Goal: Task Accomplishment & Management: Manage account settings

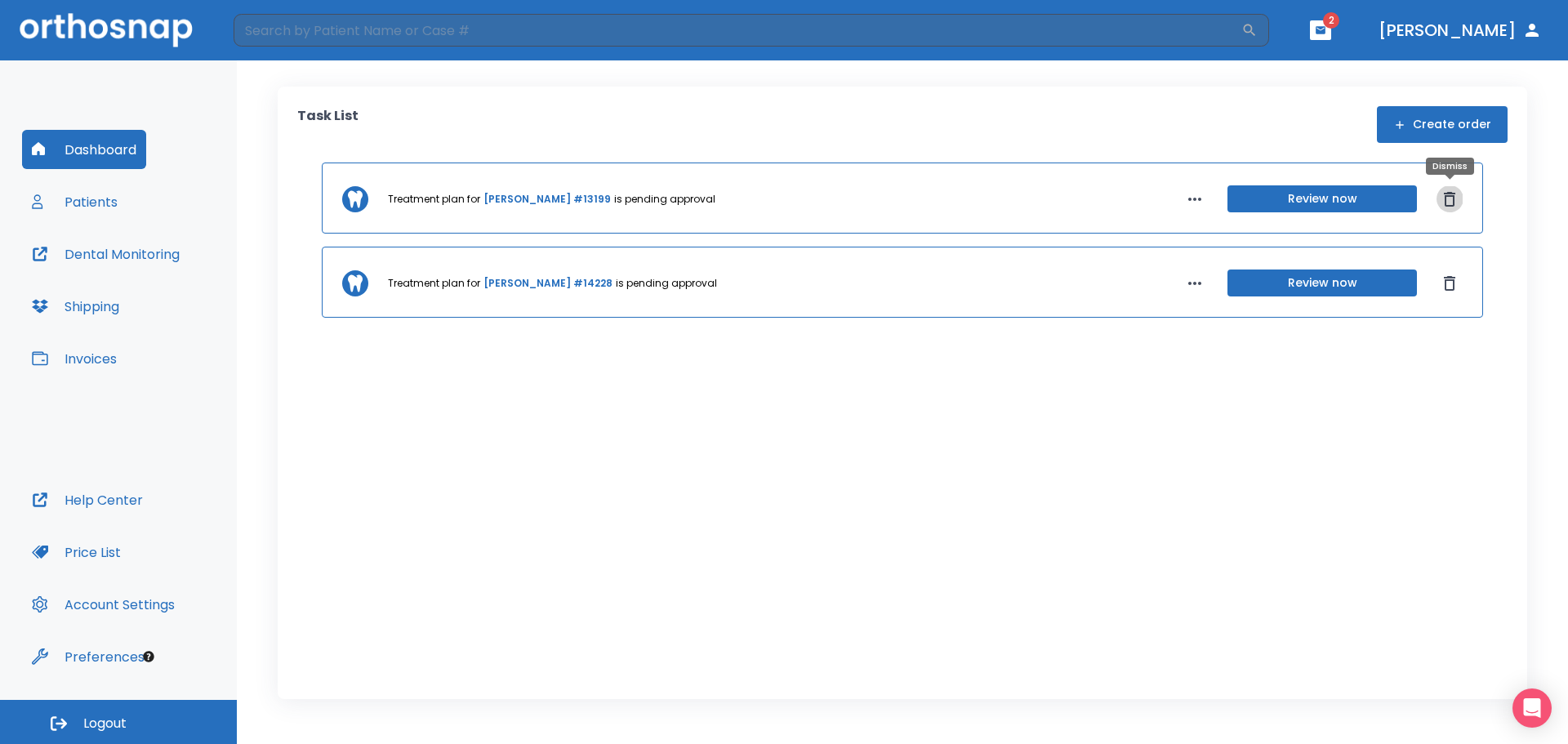
click at [1447, 199] on icon "Dismiss" at bounding box center [1450, 200] width 20 height 20
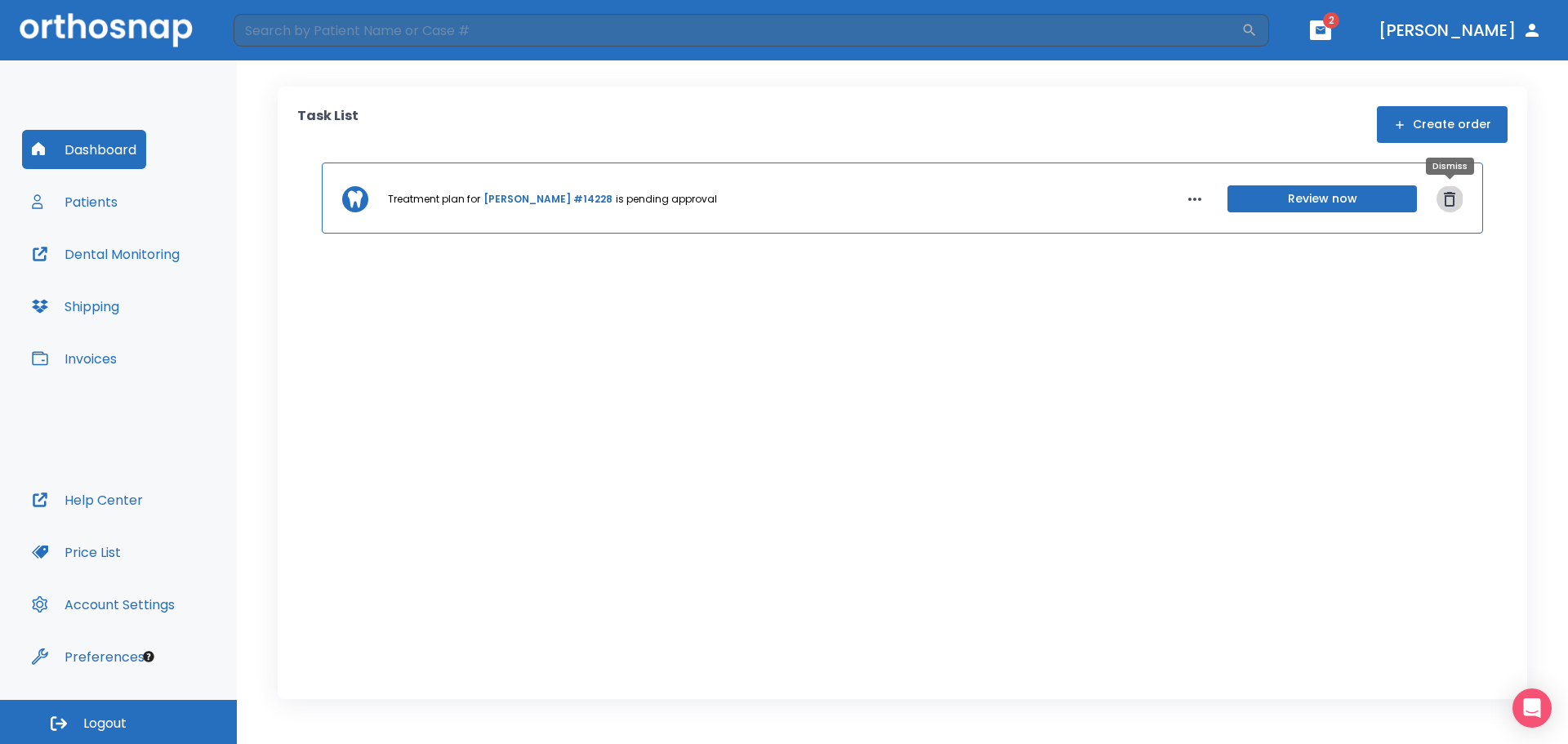
click at [1445, 201] on icon "Dismiss" at bounding box center [1449, 200] width 12 height 15
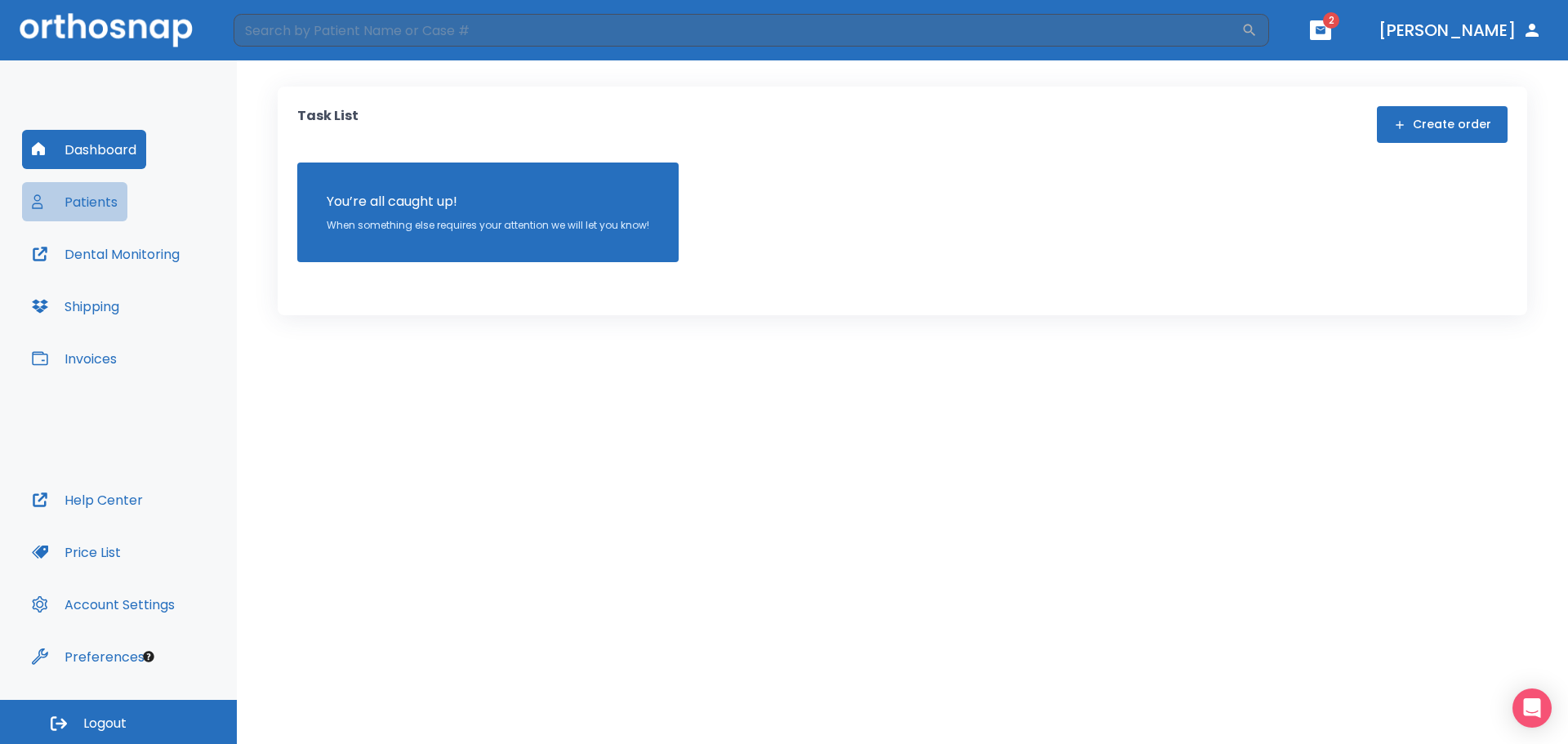
click at [98, 200] on button "Patients" at bounding box center [75, 201] width 106 height 39
